Goal: Task Accomplishment & Management: Manage account settings

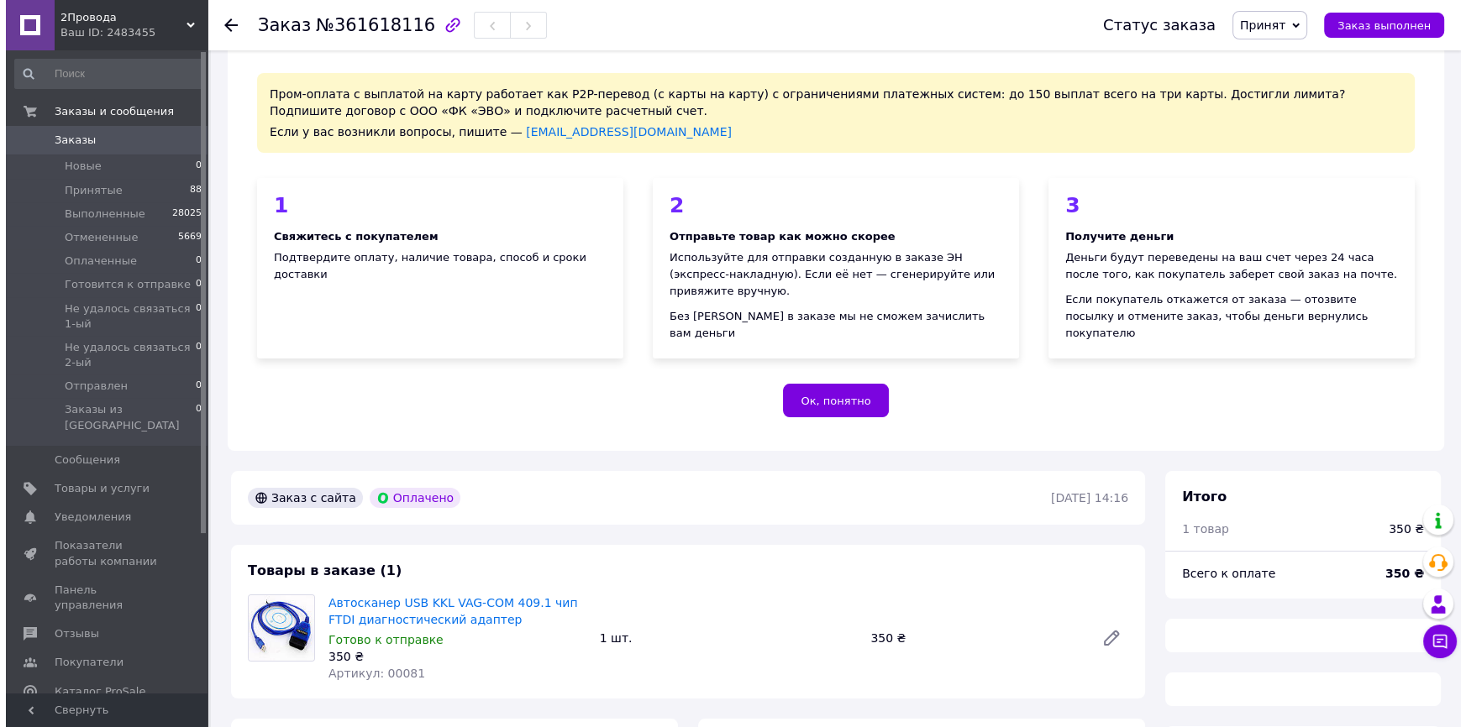
scroll to position [394, 0]
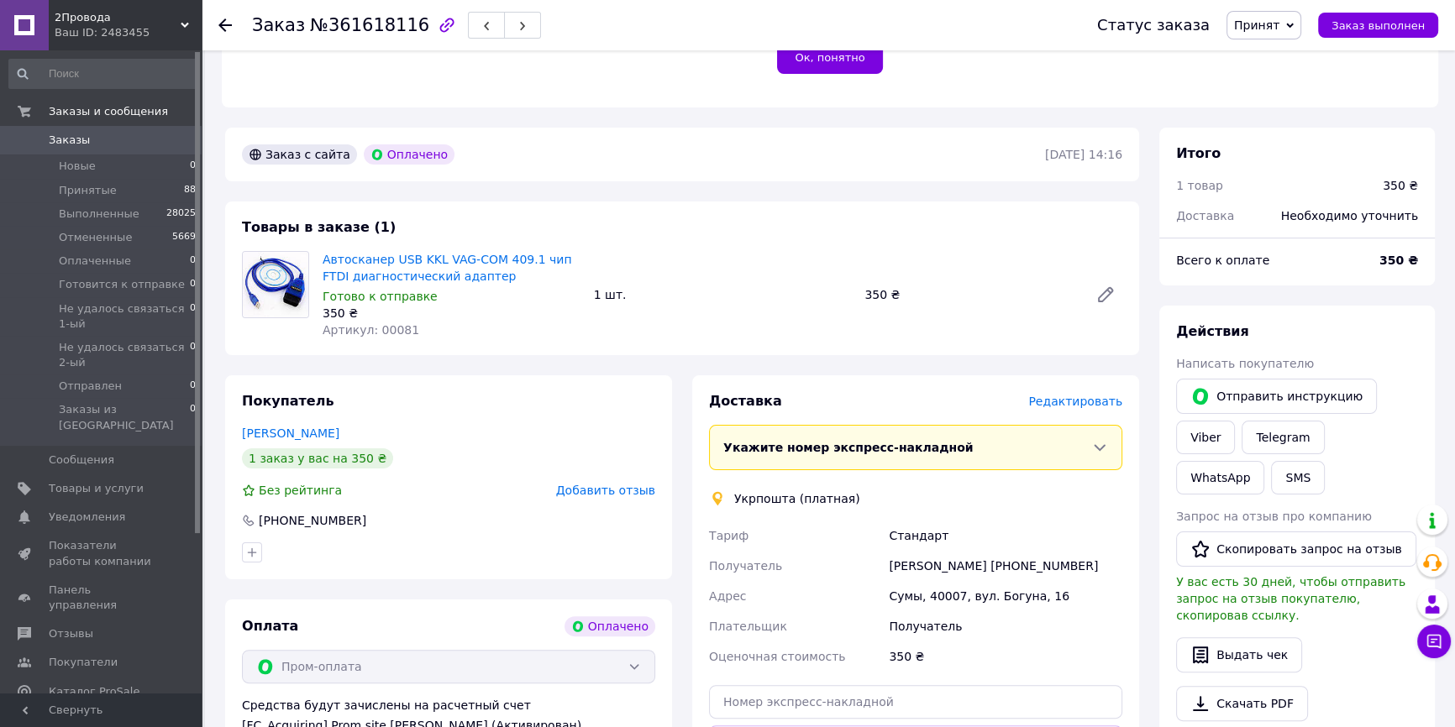
click at [1056, 395] on span "Редактировать" at bounding box center [1075, 401] width 94 height 13
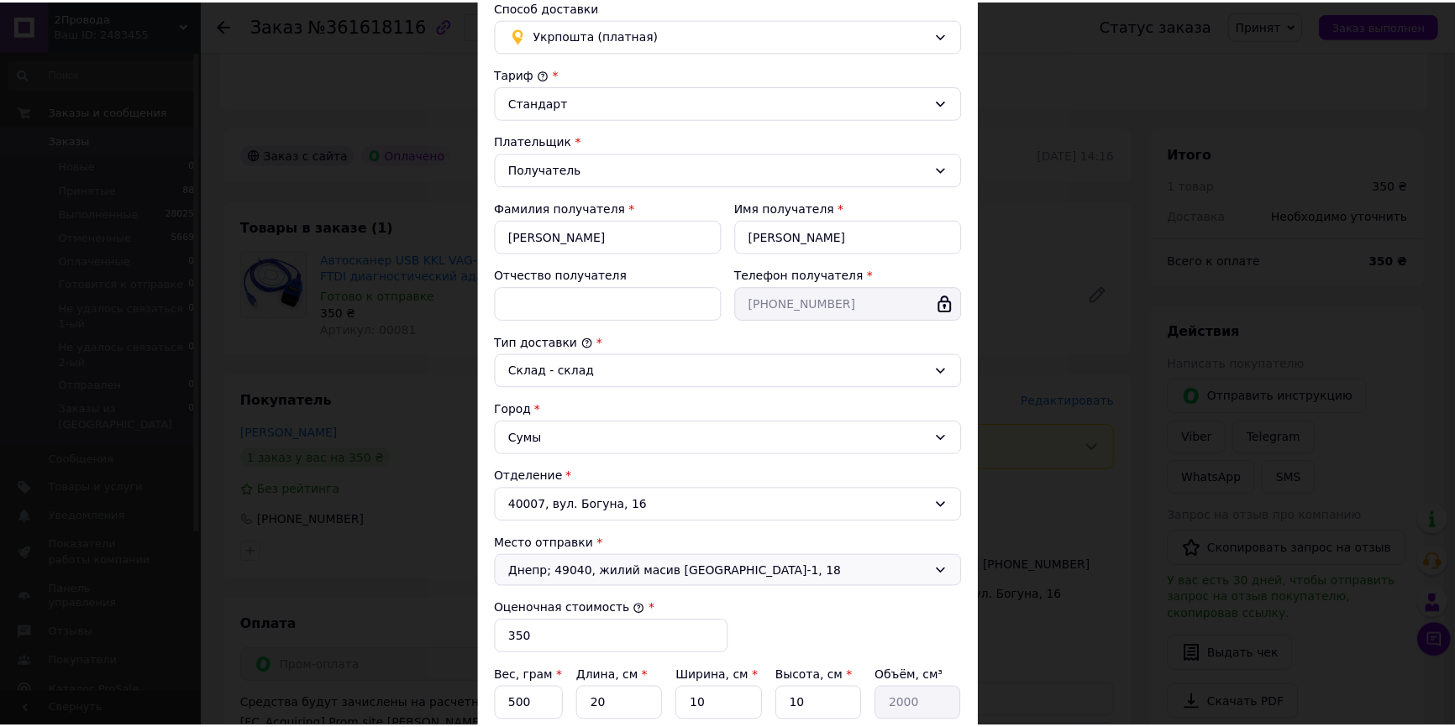
scroll to position [320, 0]
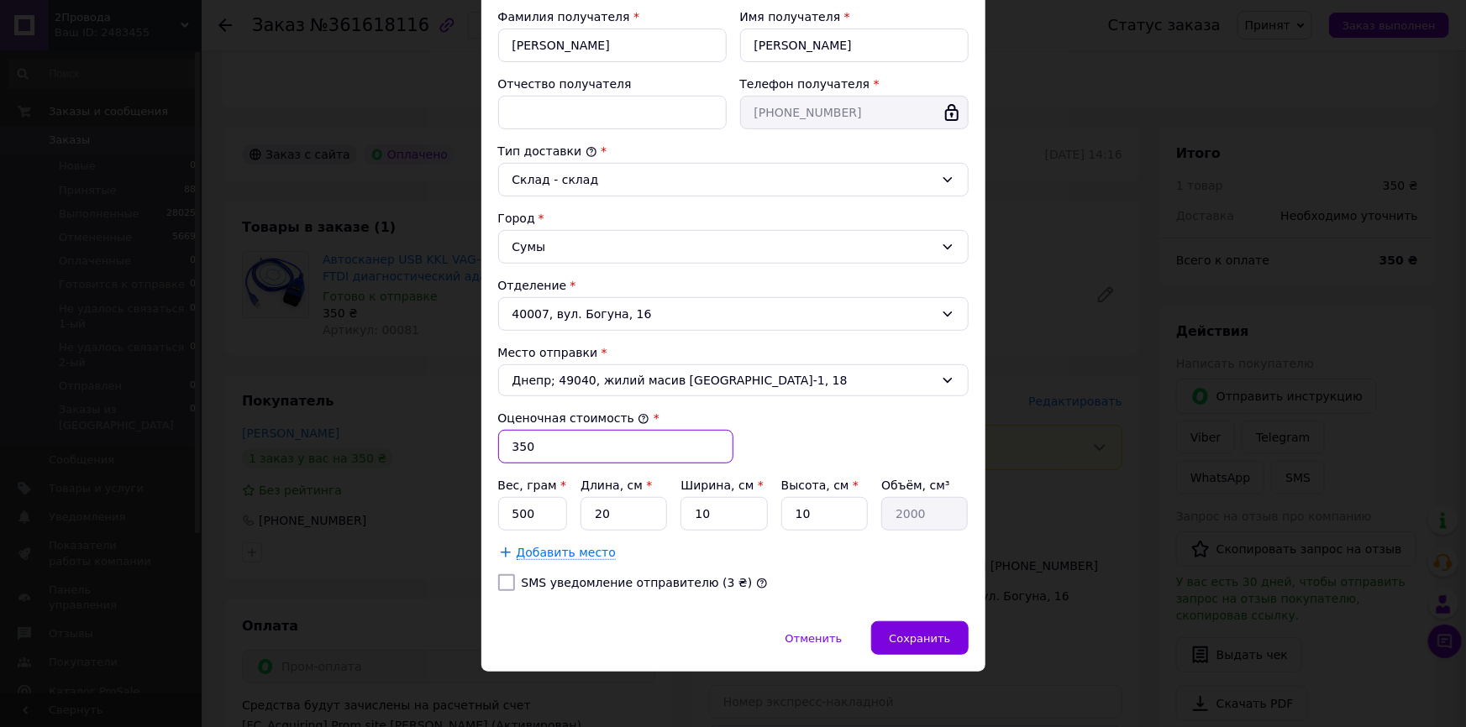
click at [527, 437] on input "350" at bounding box center [615, 447] width 235 height 34
click at [555, 515] on input "500" at bounding box center [533, 514] width 70 height 34
click at [943, 643] on div "Сохранить" at bounding box center [919, 639] width 97 height 34
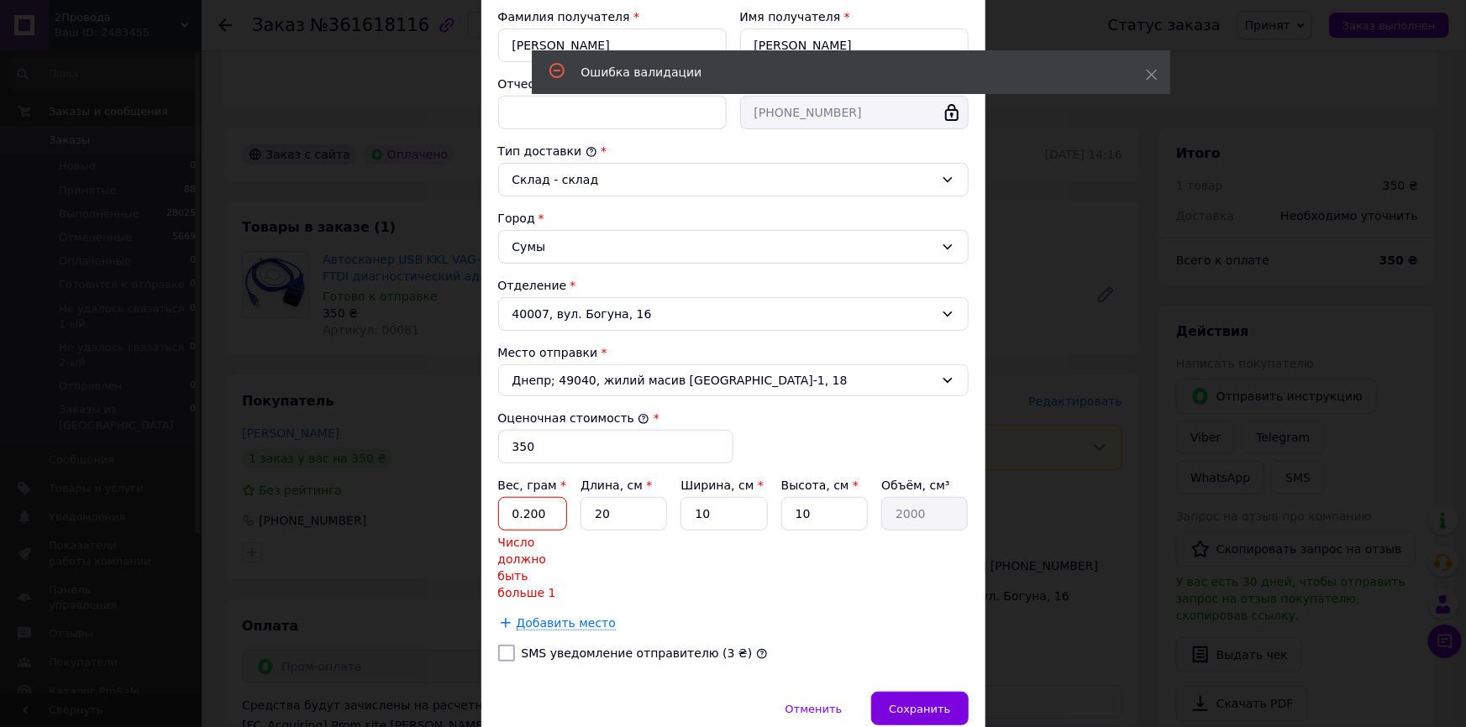
drag, startPoint x: 546, startPoint y: 516, endPoint x: 524, endPoint y: 520, distance: 22.2
click at [524, 520] on input "0.200" at bounding box center [533, 514] width 70 height 34
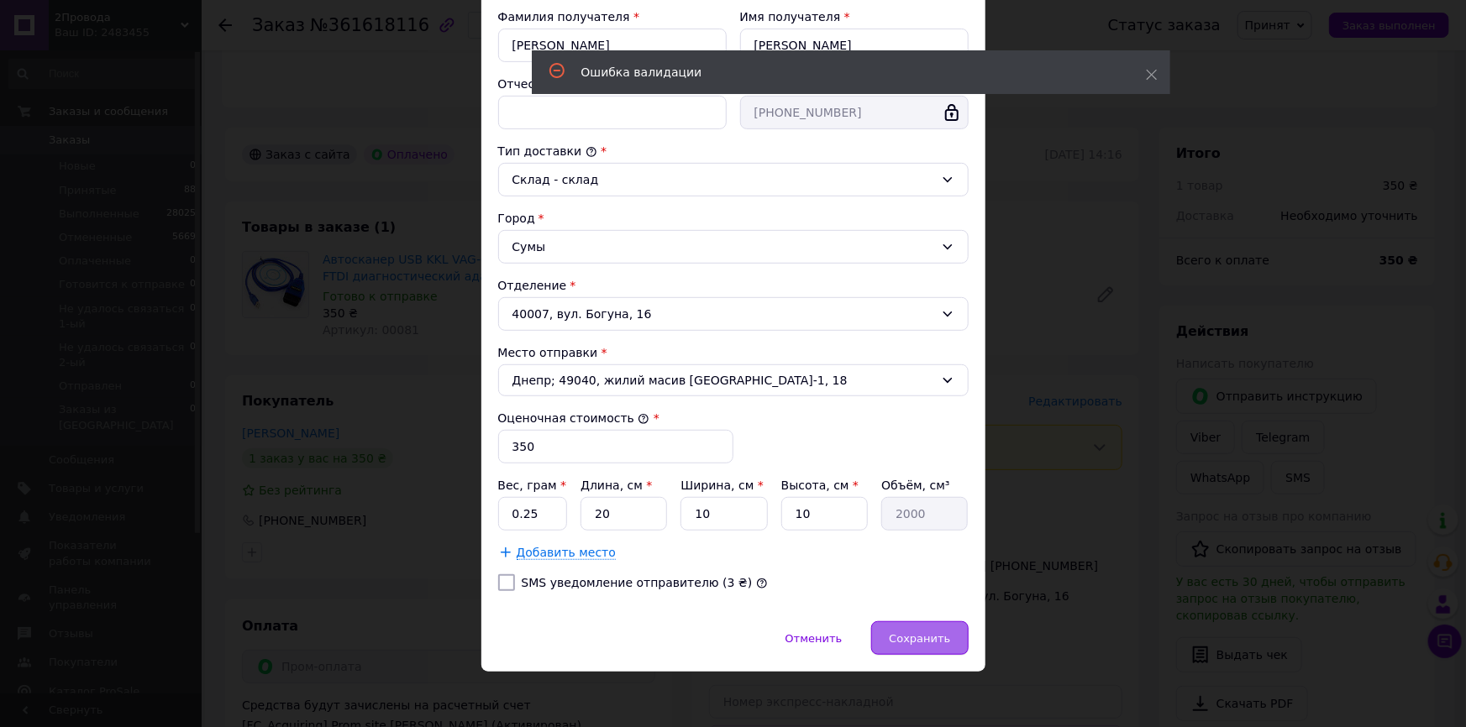
click at [932, 634] on span "Сохранить" at bounding box center [919, 639] width 61 height 13
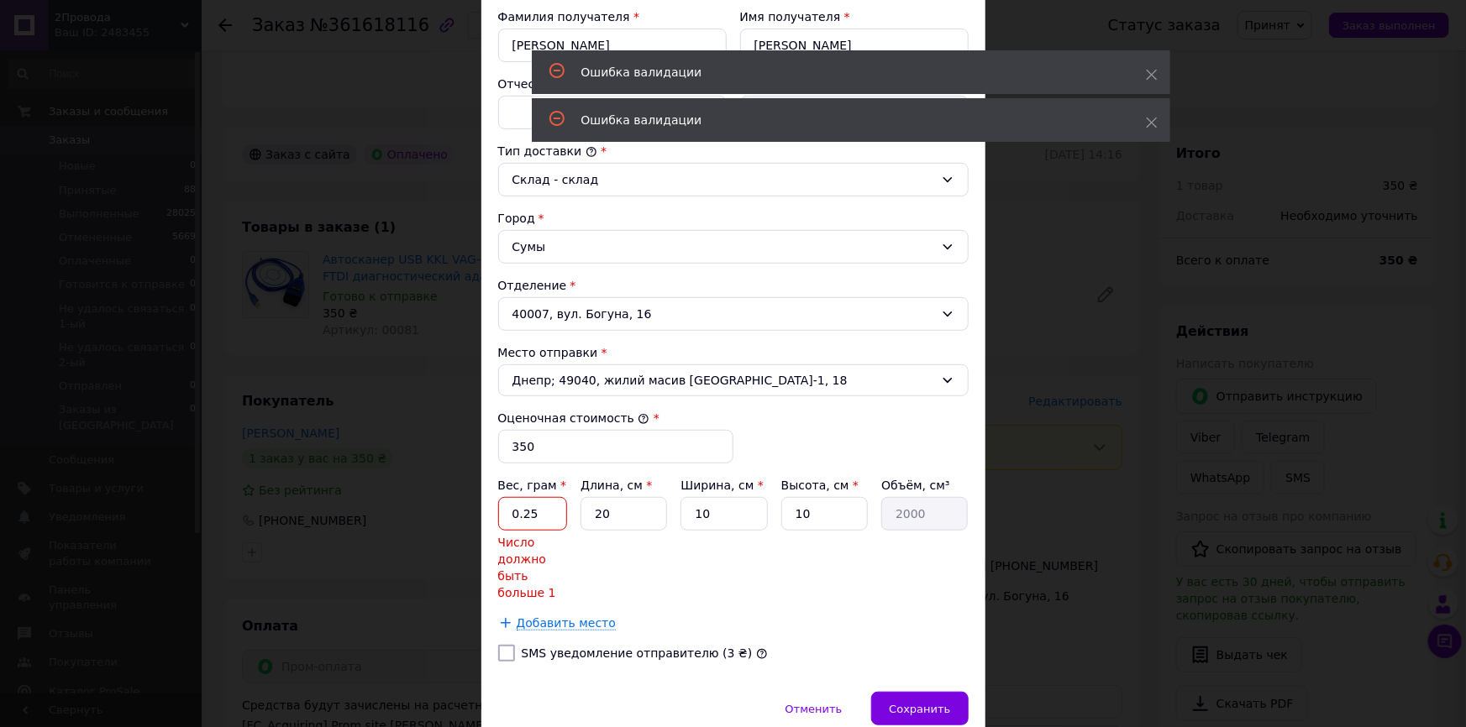
click at [549, 511] on input "0.25" at bounding box center [533, 514] width 70 height 34
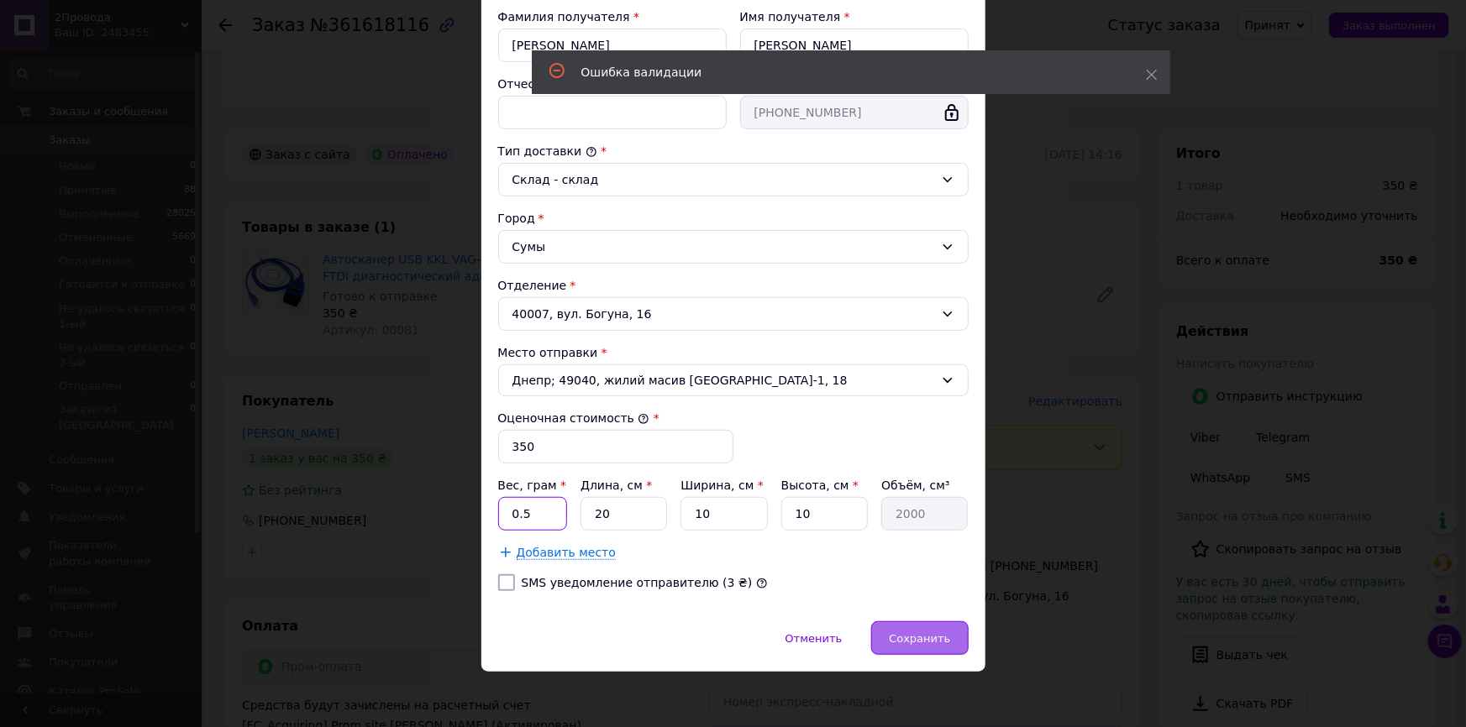
type input "0.5"
click at [958, 623] on div "Сохранить" at bounding box center [919, 639] width 97 height 34
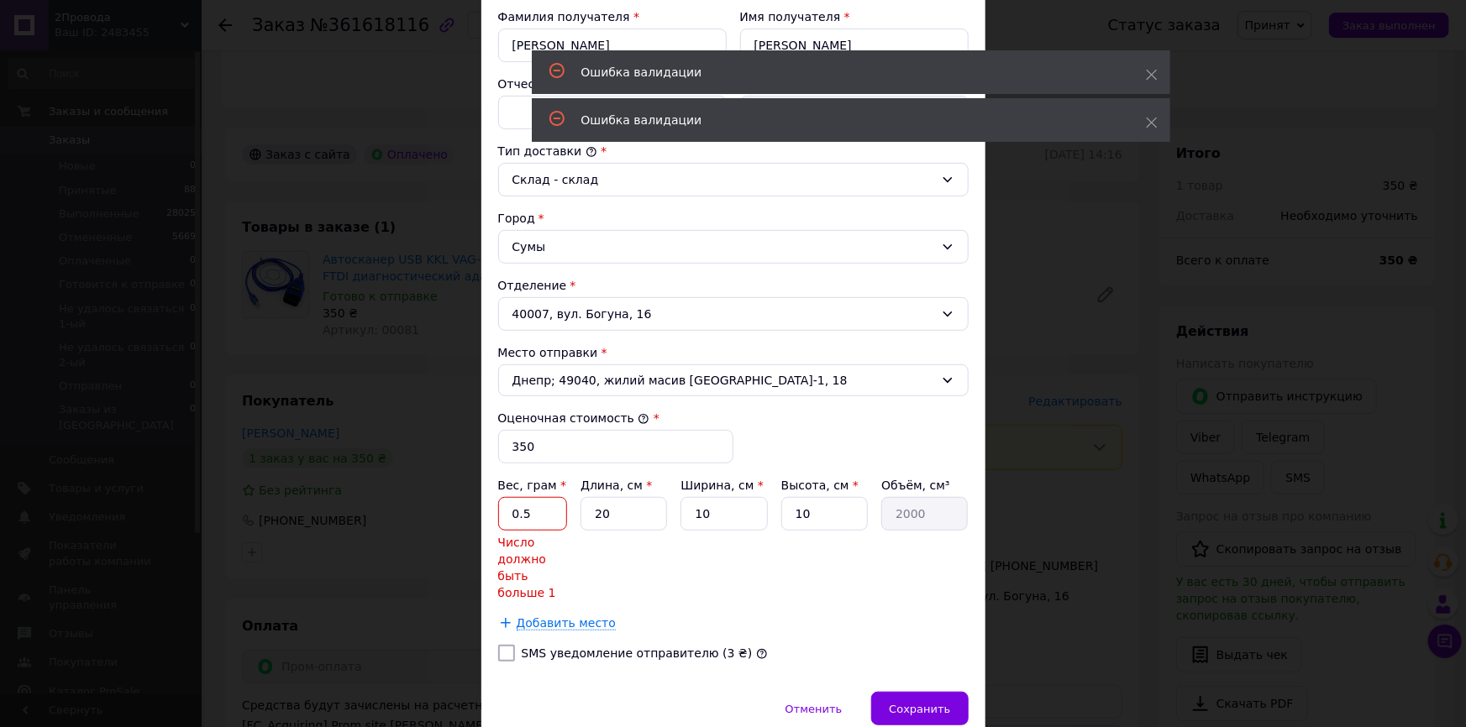
drag, startPoint x: 524, startPoint y: 512, endPoint x: 473, endPoint y: 508, distance: 51.4
click at [473, 508] on div "× Редактирование доставки Способ доставки Укрпошта (платная) Тариф * Стандарт П…" at bounding box center [733, 363] width 1466 height 727
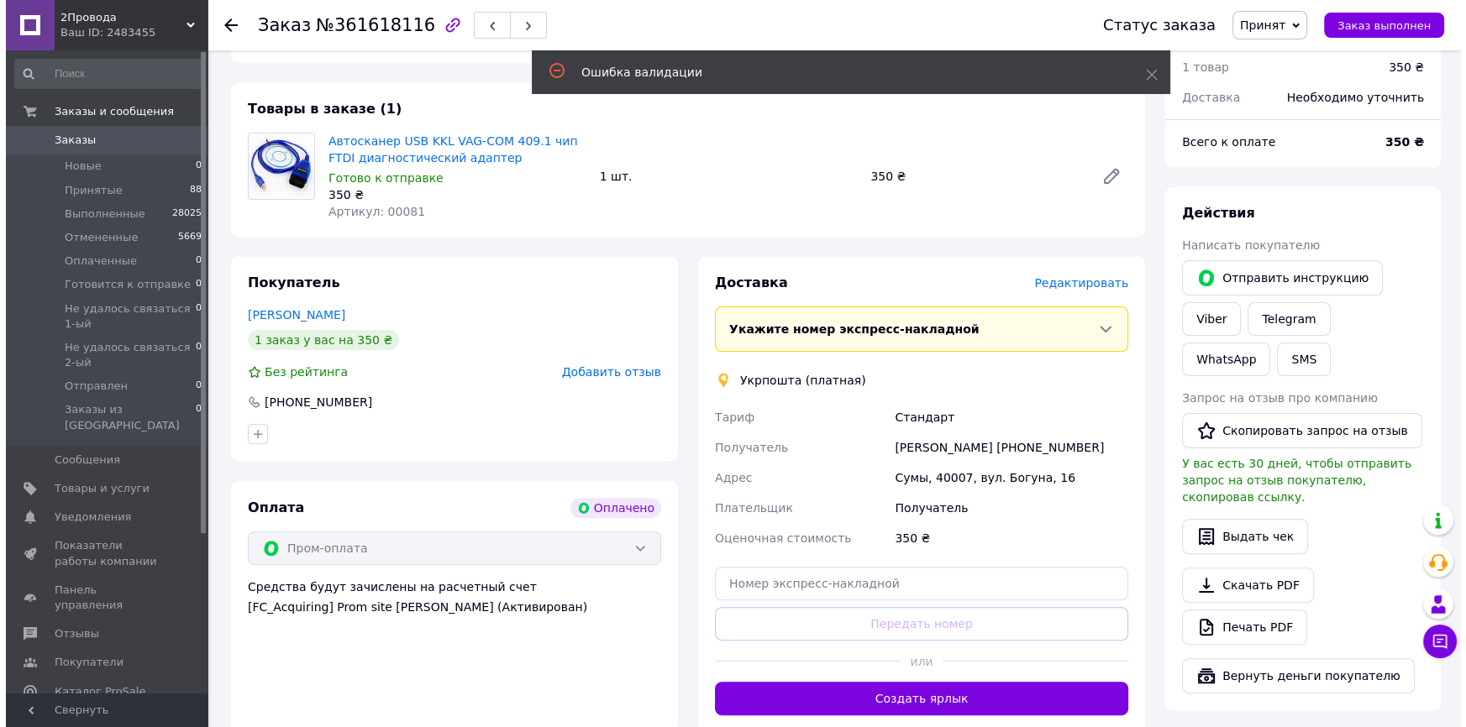
scroll to position [546, 0]
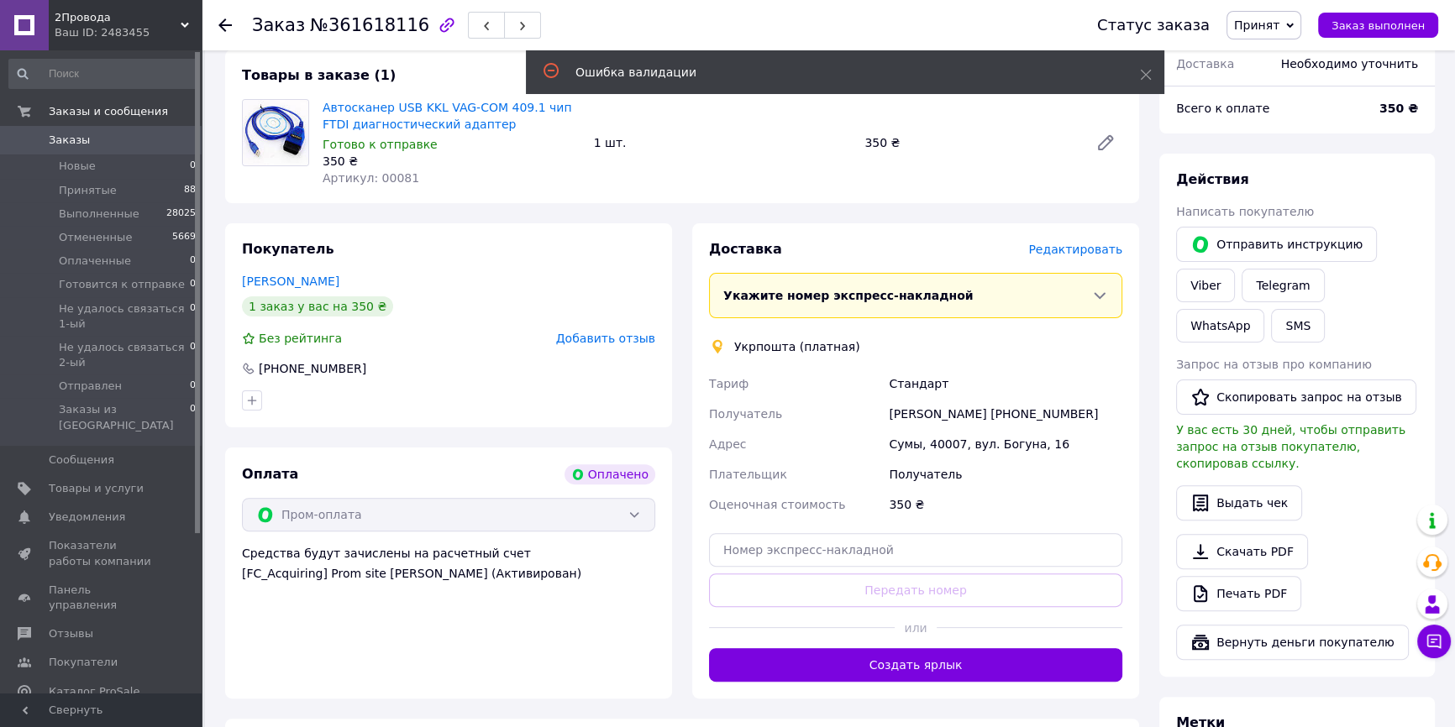
click at [1085, 243] on span "Редактировать" at bounding box center [1075, 249] width 94 height 13
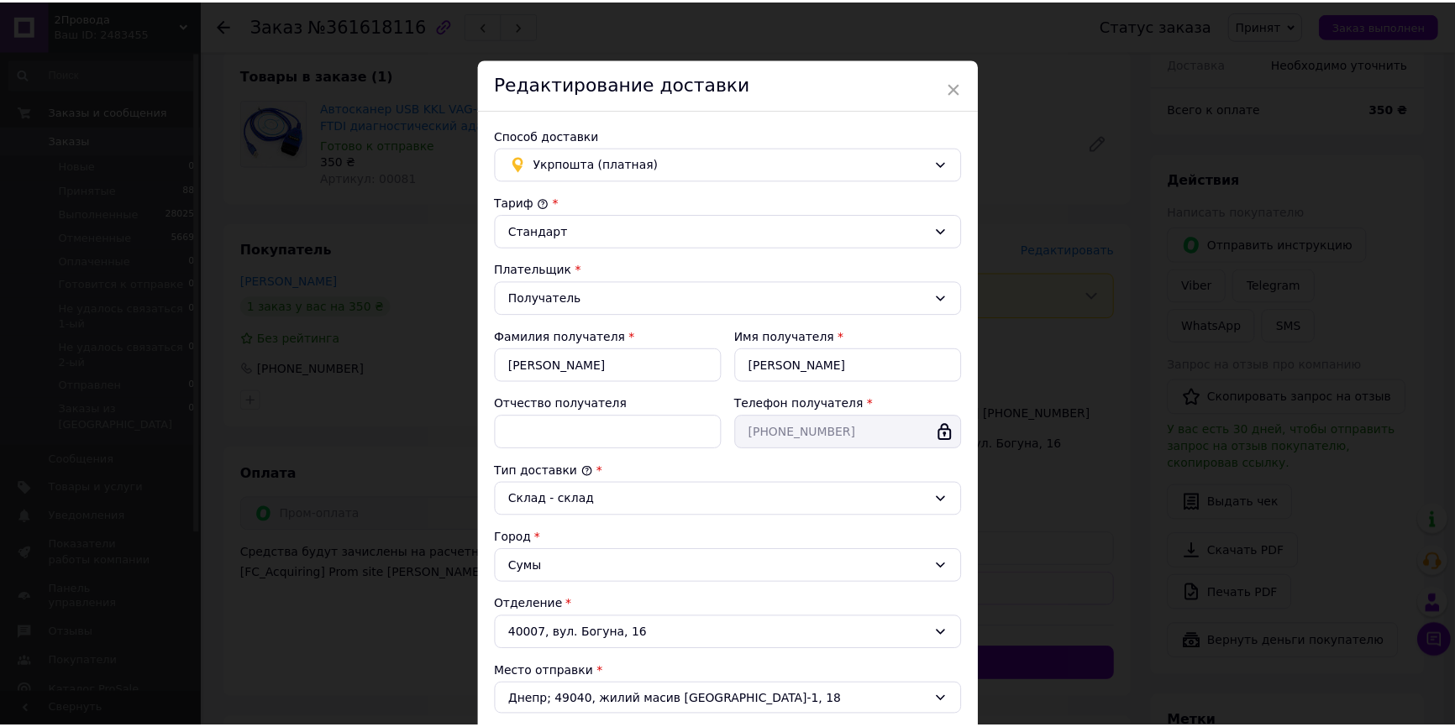
scroll to position [320, 0]
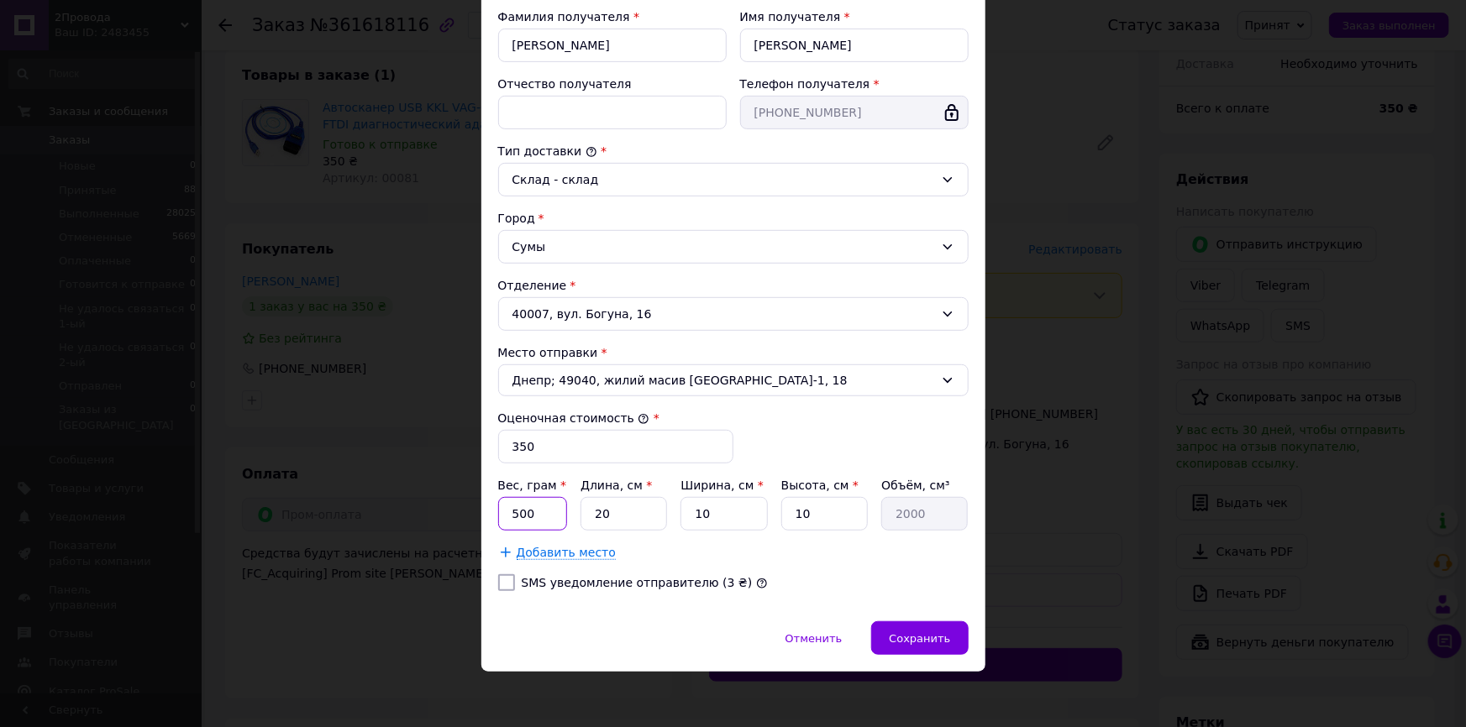
click at [545, 519] on input "500" at bounding box center [533, 514] width 70 height 34
type input "250"
click at [938, 647] on div "Сохранить" at bounding box center [919, 639] width 97 height 34
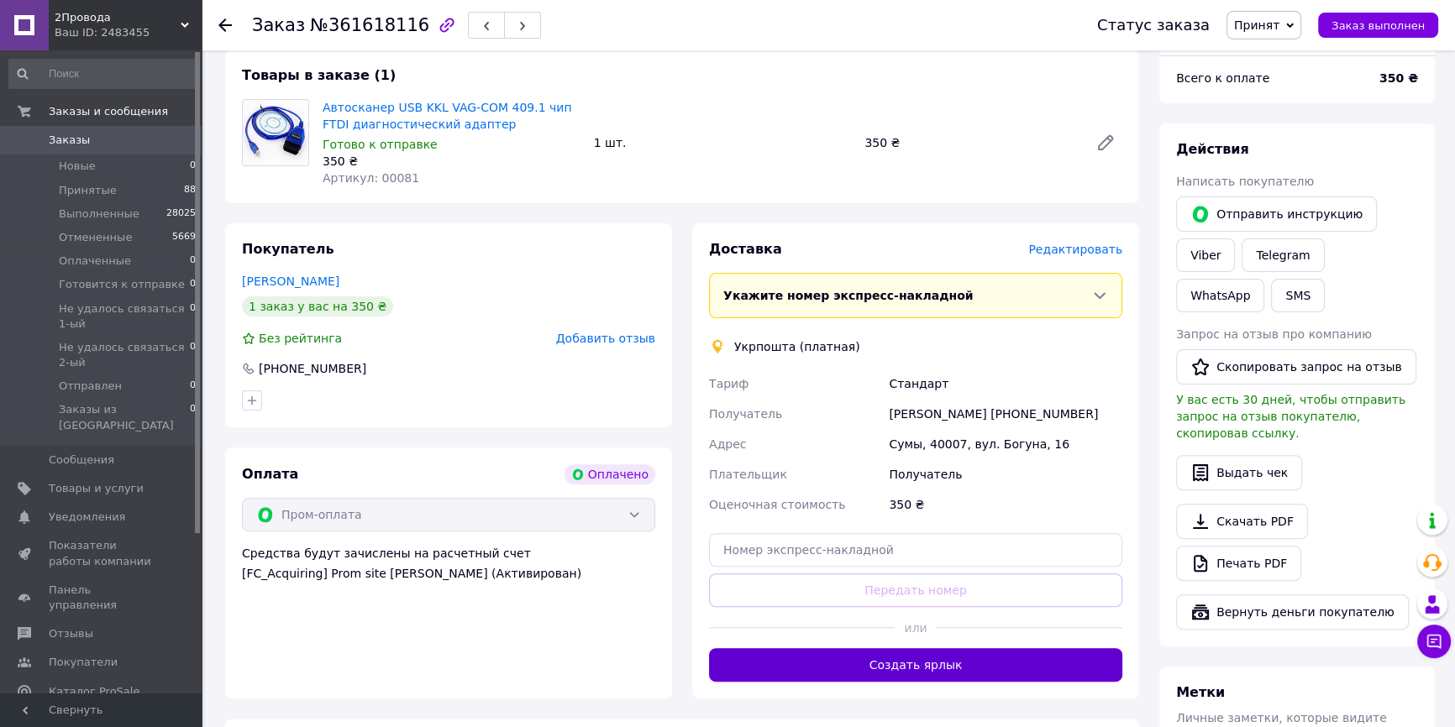
click at [927, 649] on button "Создать ярлык" at bounding box center [915, 666] width 413 height 34
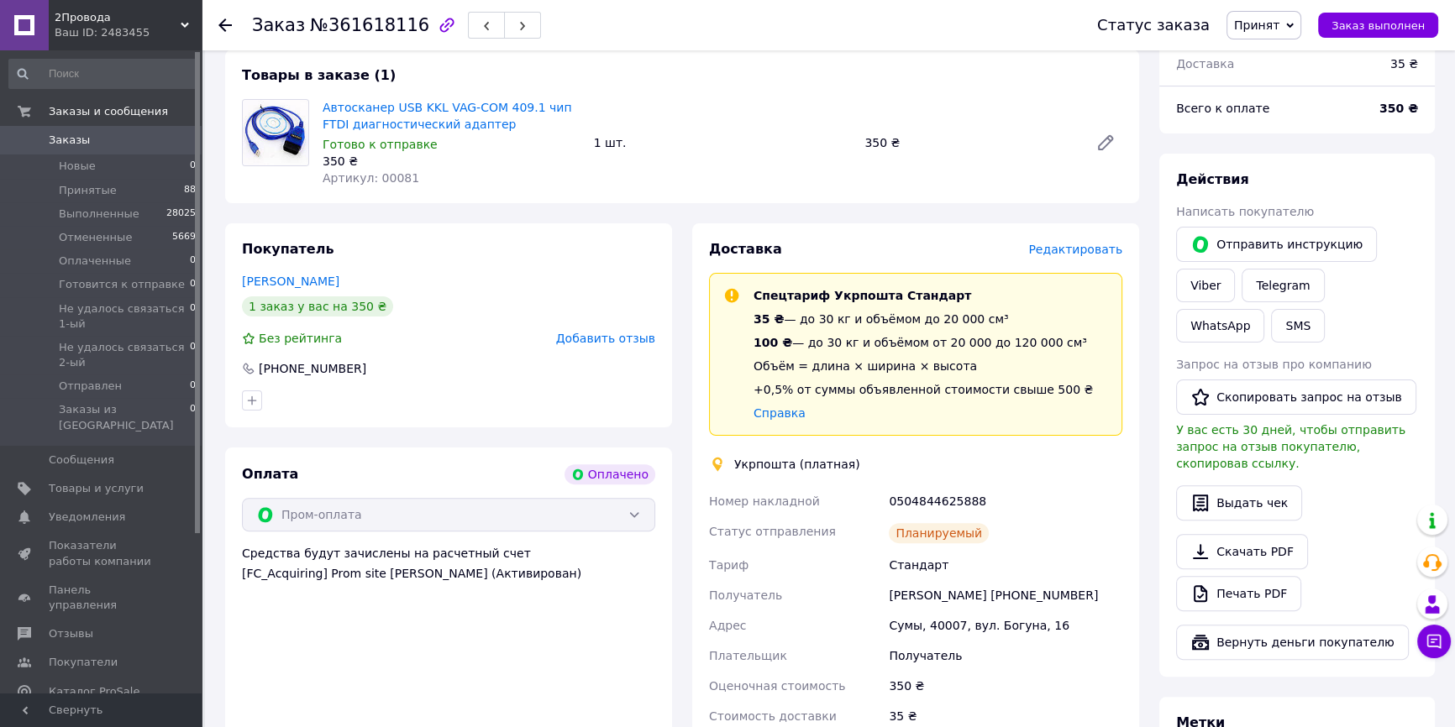
click at [930, 486] on div "0504844625888" at bounding box center [1005, 501] width 240 height 30
copy div "0504844625888"
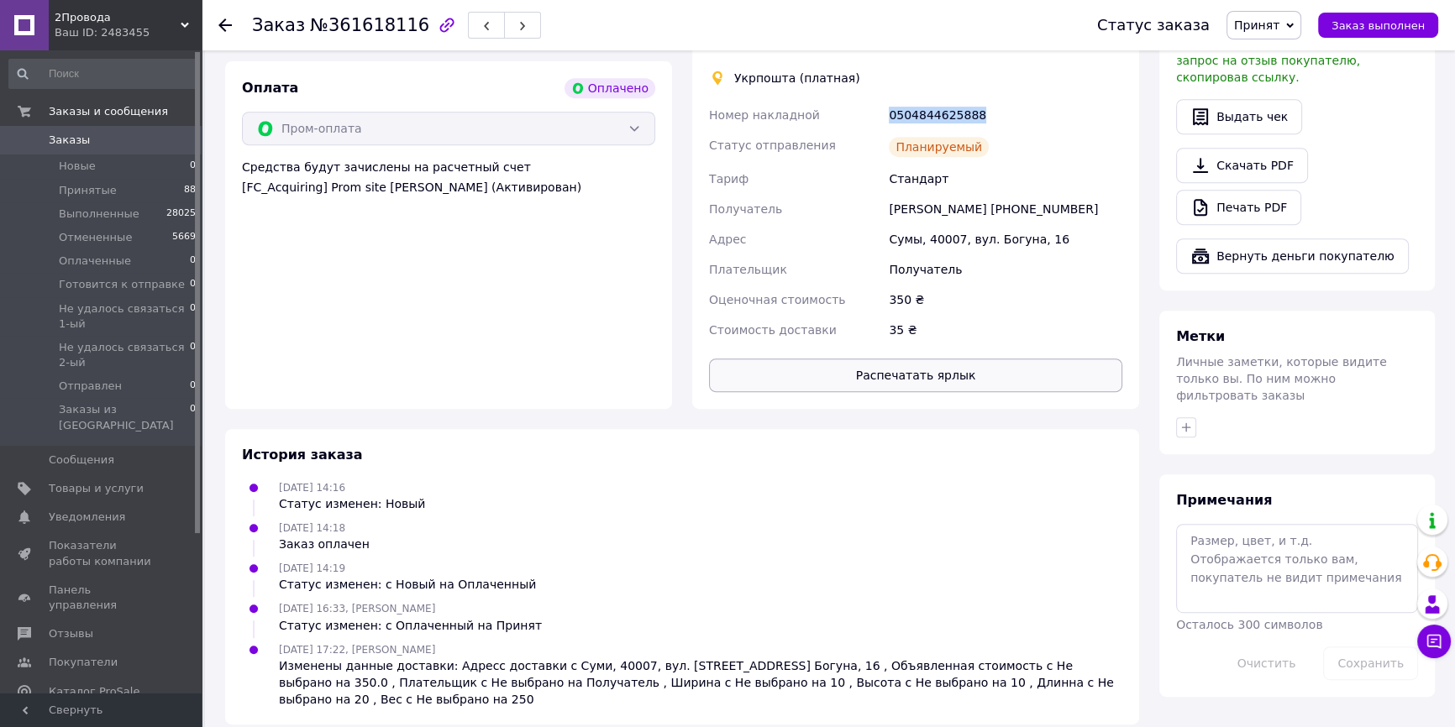
click at [926, 369] on button "Распечатать ярлык" at bounding box center [915, 376] width 413 height 34
